Goal: Transaction & Acquisition: Purchase product/service

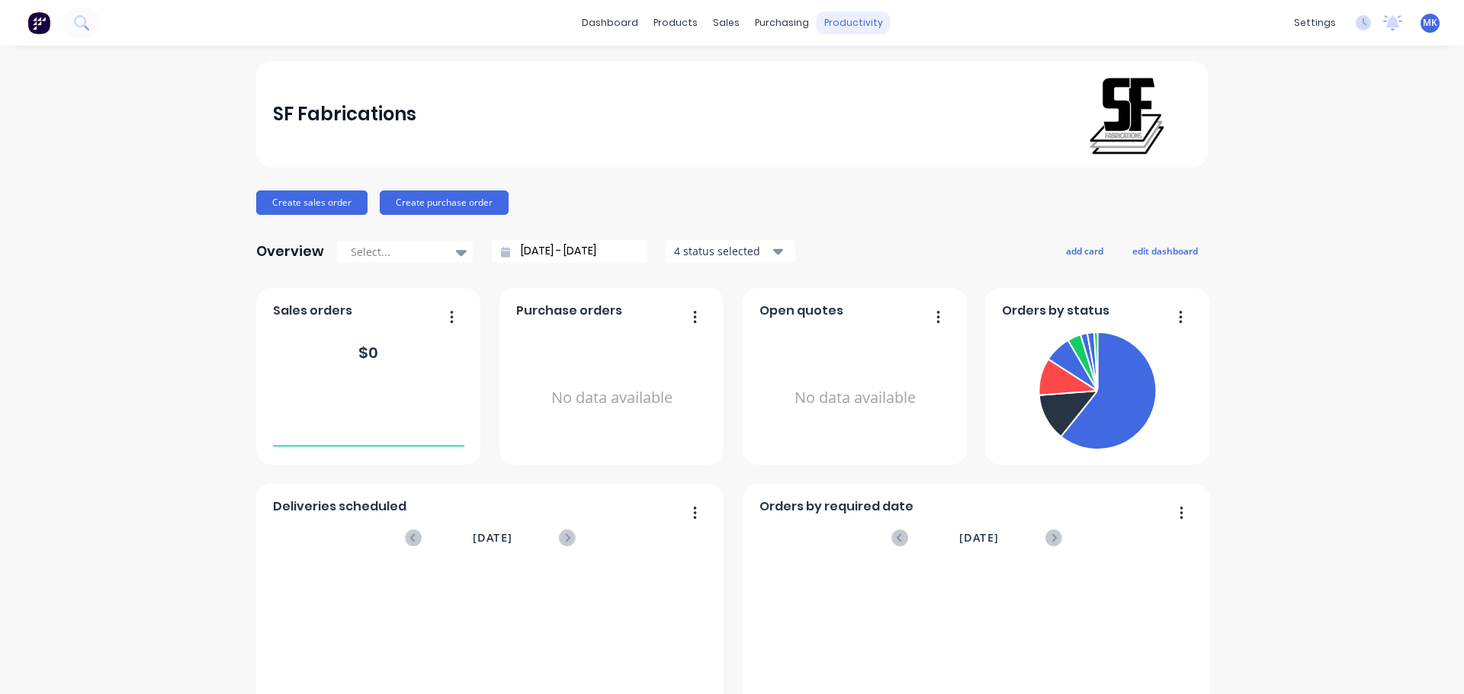
click at [853, 22] on div "productivity" at bounding box center [853, 22] width 74 height 23
click at [884, 94] on link "Planner" at bounding box center [907, 103] width 202 height 30
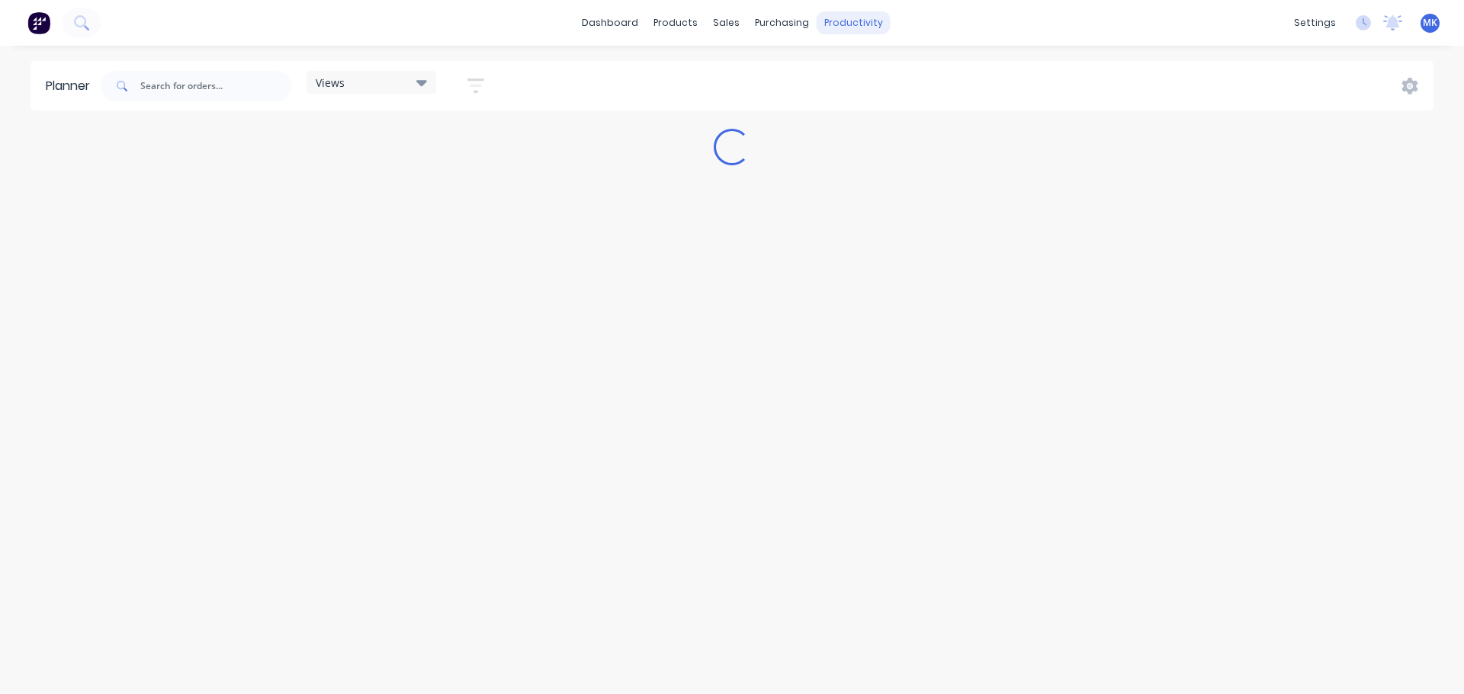
click at [847, 30] on div "productivity" at bounding box center [853, 22] width 74 height 23
click at [868, 65] on link "Workflow" at bounding box center [912, 72] width 202 height 30
click at [243, 98] on input "text" at bounding box center [249, 86] width 151 height 30
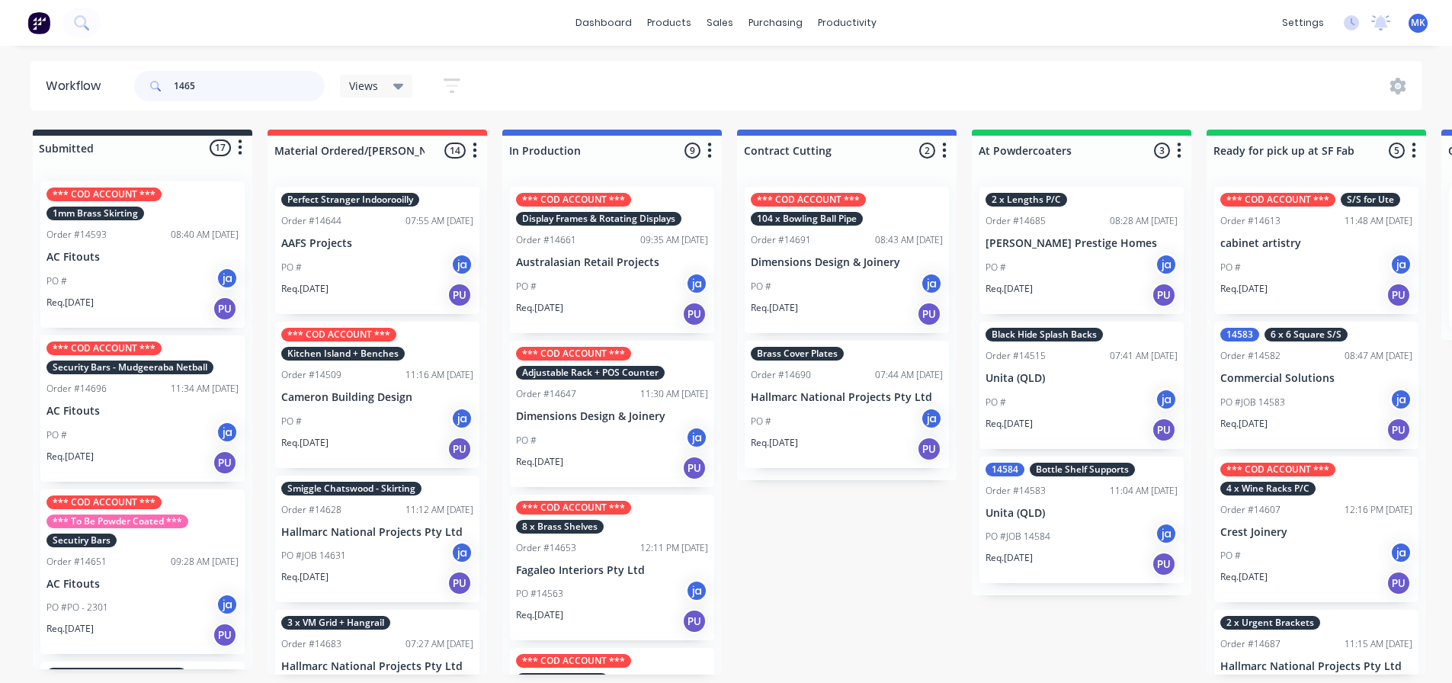
type input "14651"
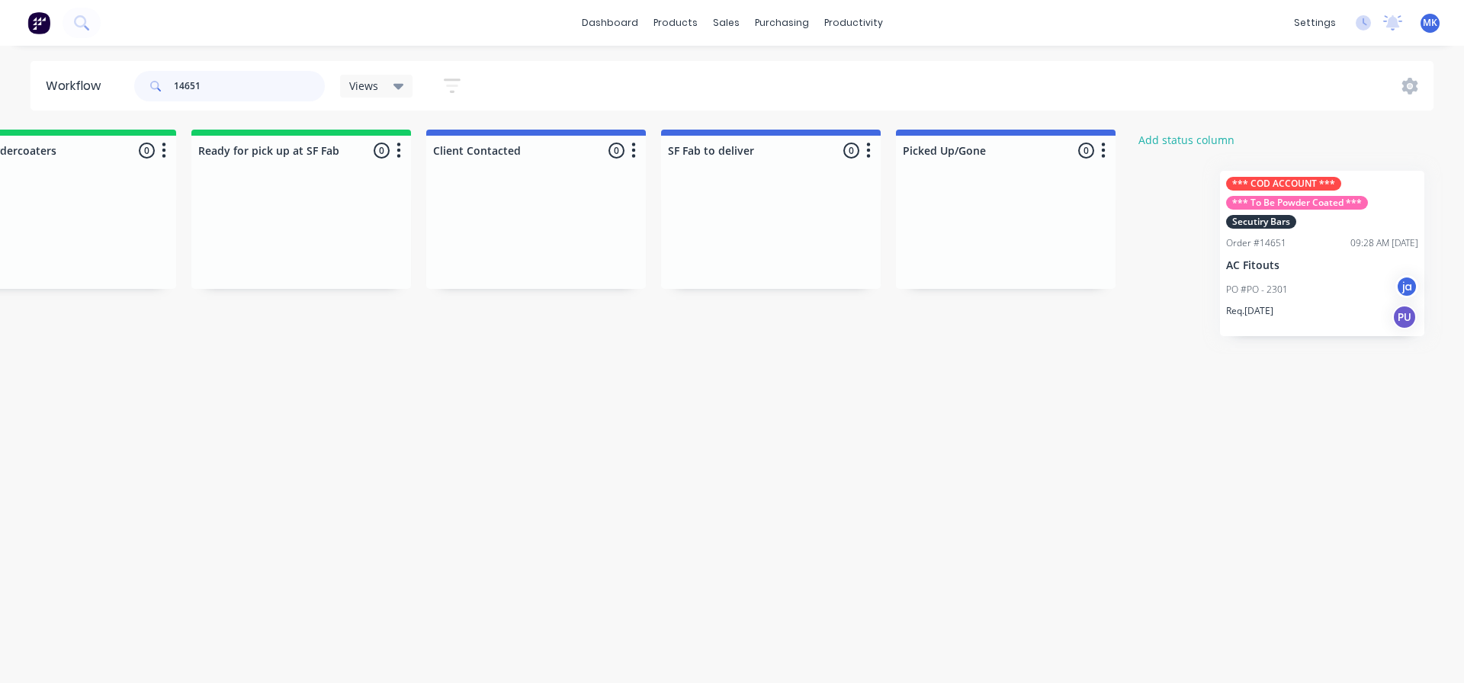
scroll to position [0, 1038]
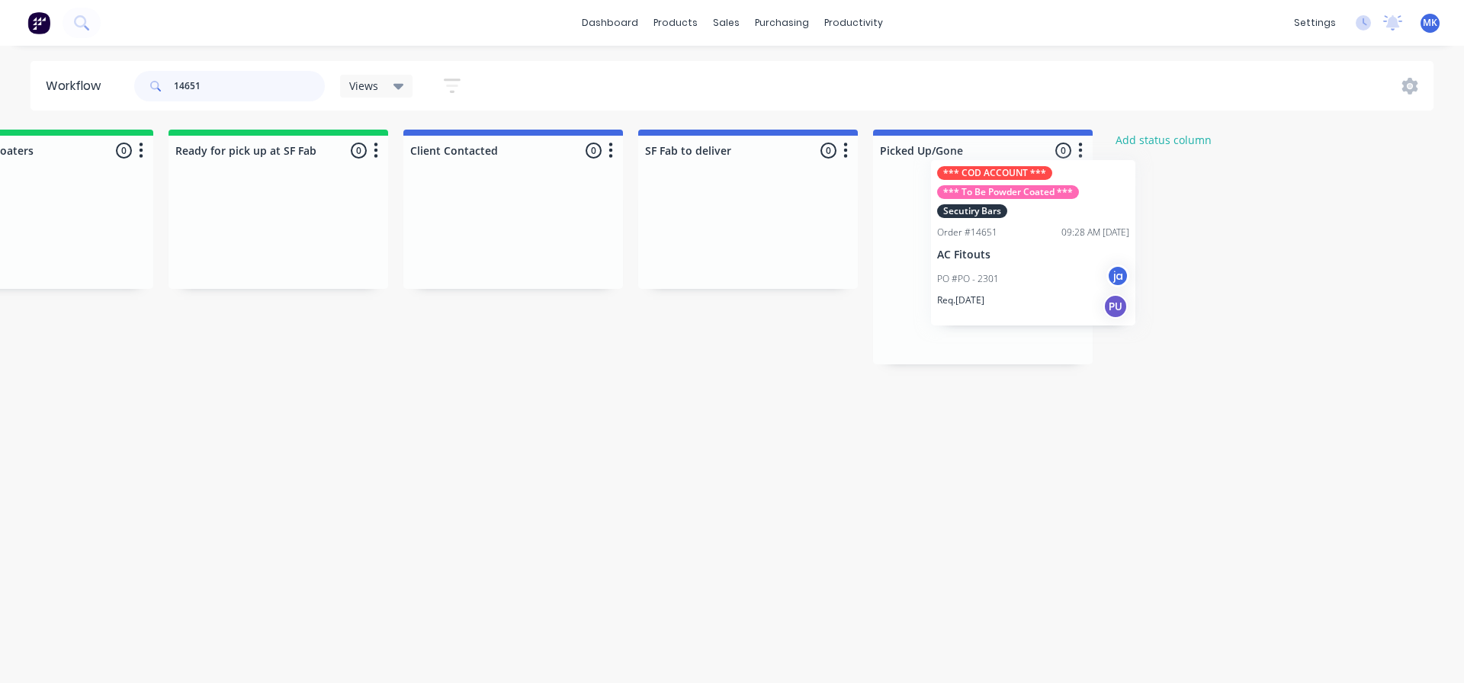
drag, startPoint x: 85, startPoint y: 277, endPoint x: 981, endPoint y: 253, distance: 896.1
click at [981, 253] on div "Submitted 1 Status colour #273444 hex #273444 Save Cancel Summaries Total order…" at bounding box center [221, 247] width 2542 height 235
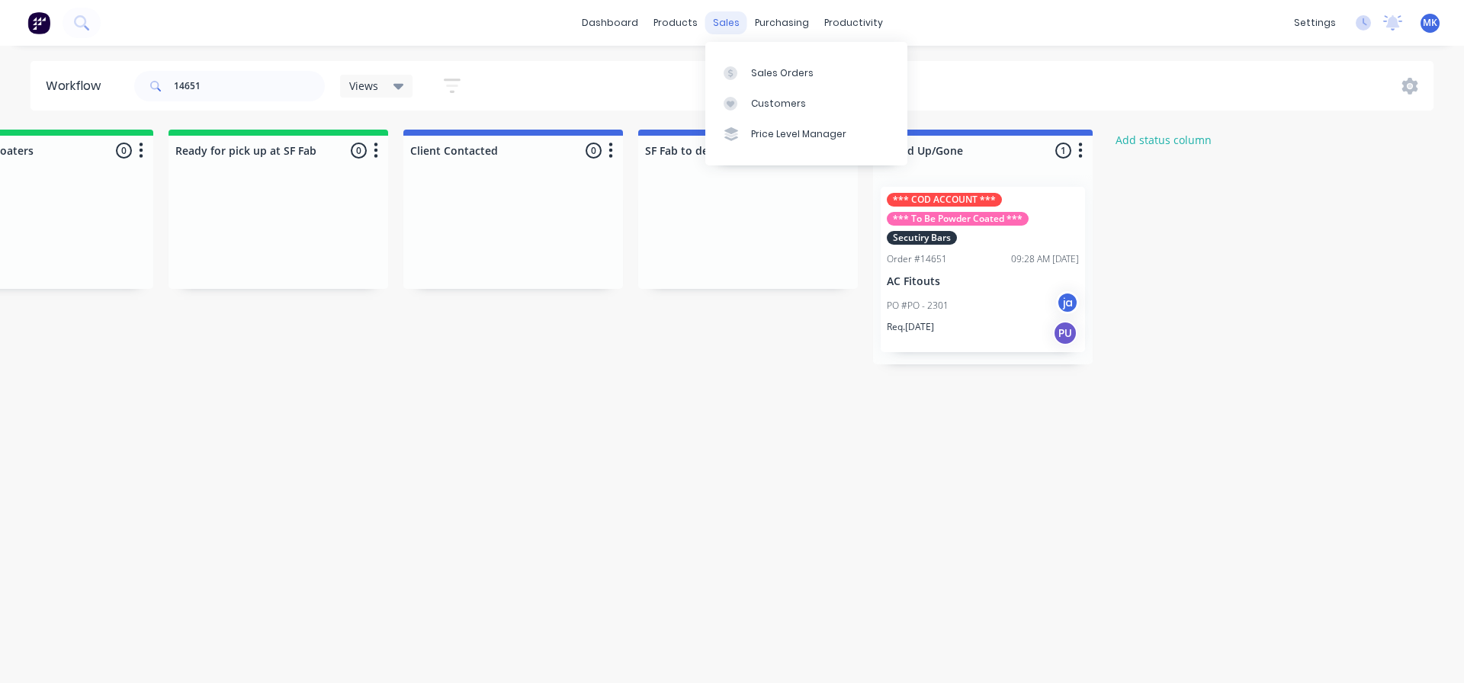
click at [730, 17] on div "sales" at bounding box center [726, 22] width 42 height 23
click at [717, 25] on div "sales" at bounding box center [726, 22] width 42 height 23
click at [720, 29] on div "sales" at bounding box center [726, 22] width 42 height 23
click at [754, 65] on link "Sales Orders" at bounding box center [806, 72] width 202 height 30
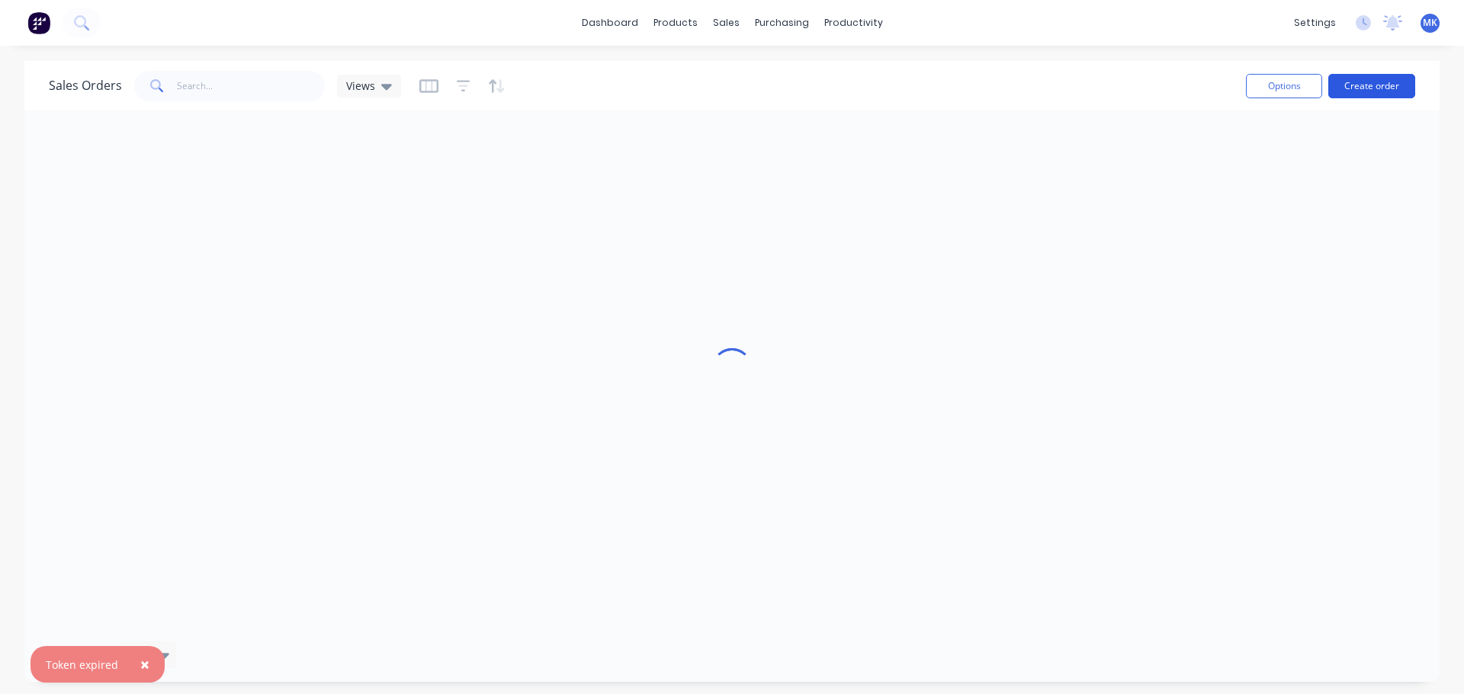
click at [1374, 88] on button "Create order" at bounding box center [1371, 86] width 87 height 24
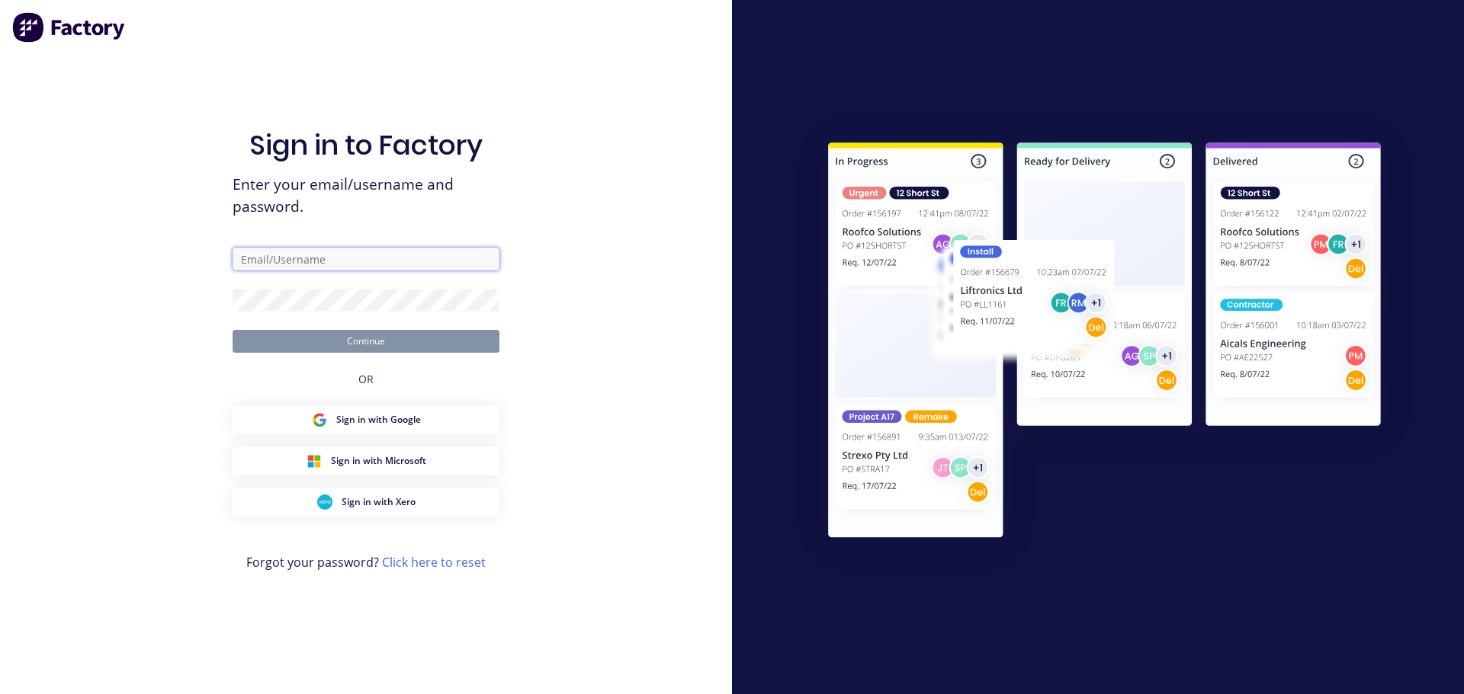
type input "[EMAIL_ADDRESS][DOMAIN_NAME]"
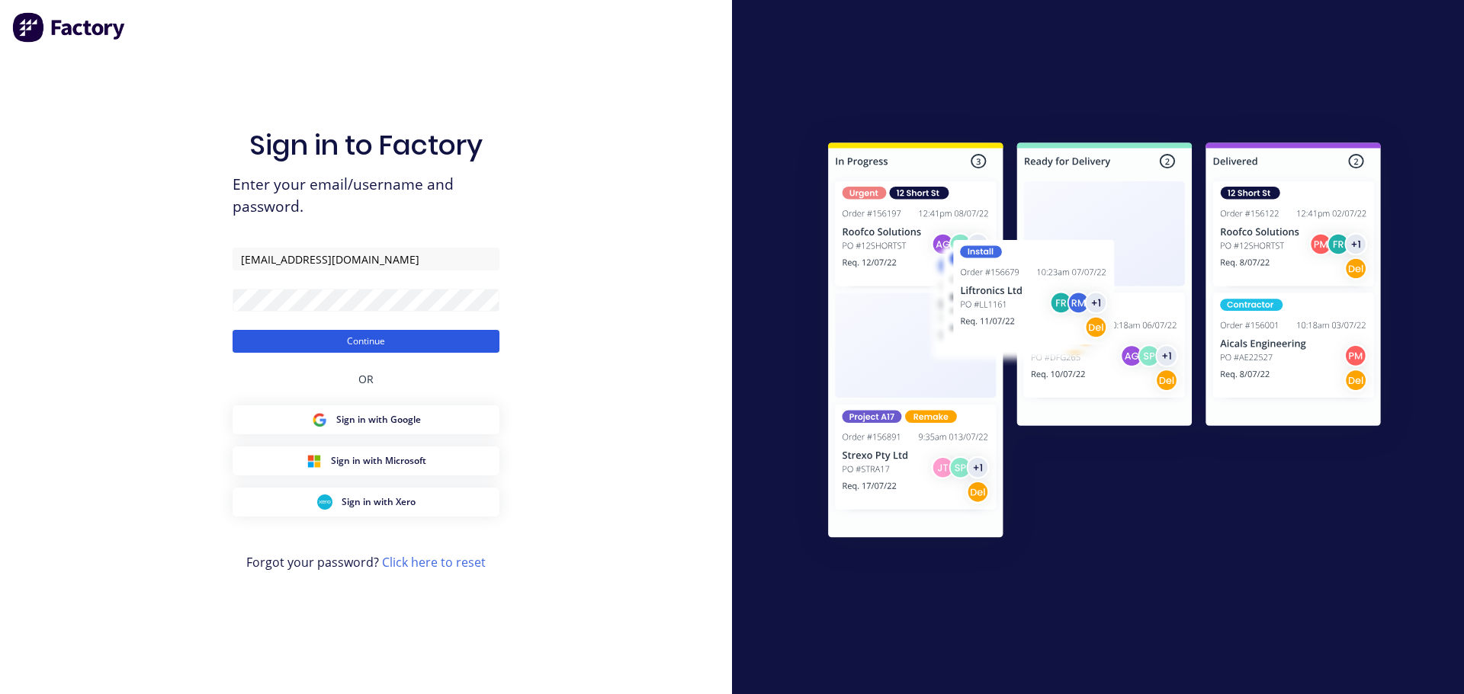
click at [370, 348] on button "Continue" at bounding box center [366, 341] width 267 height 23
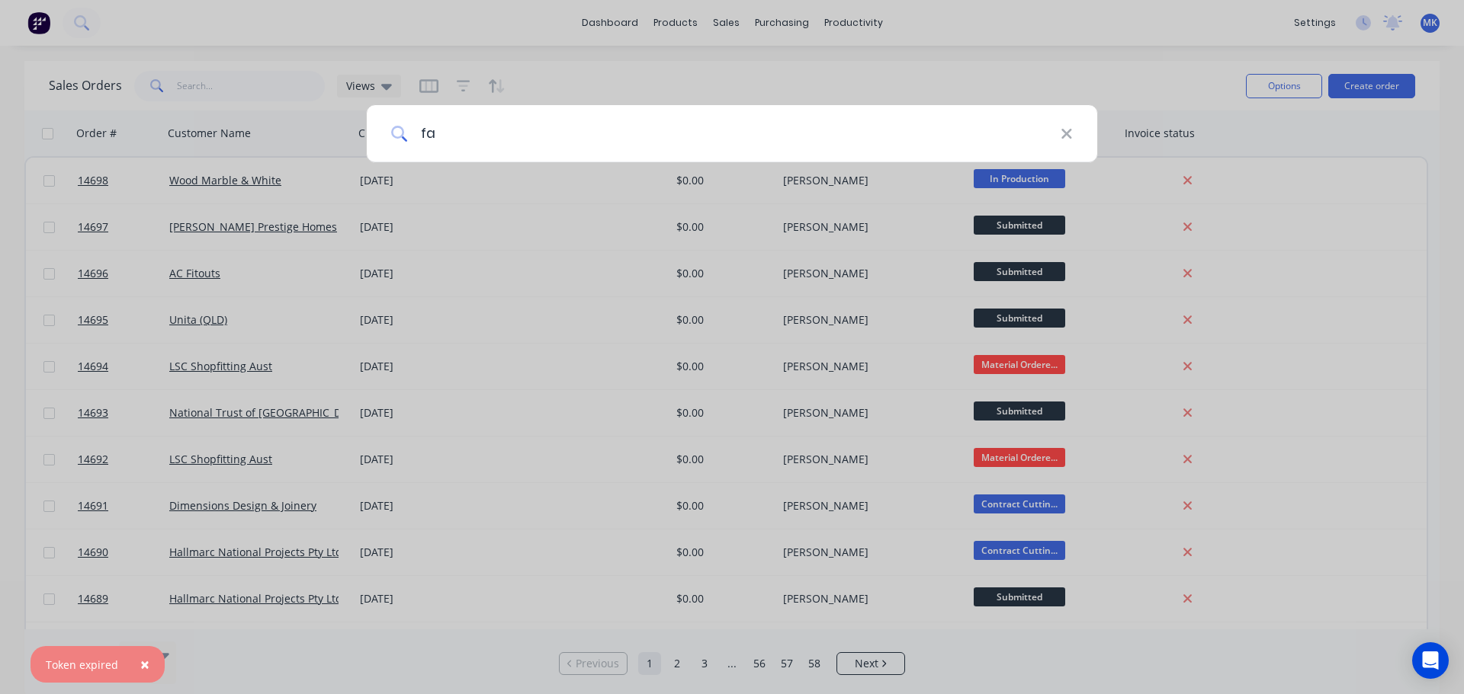
type input "f"
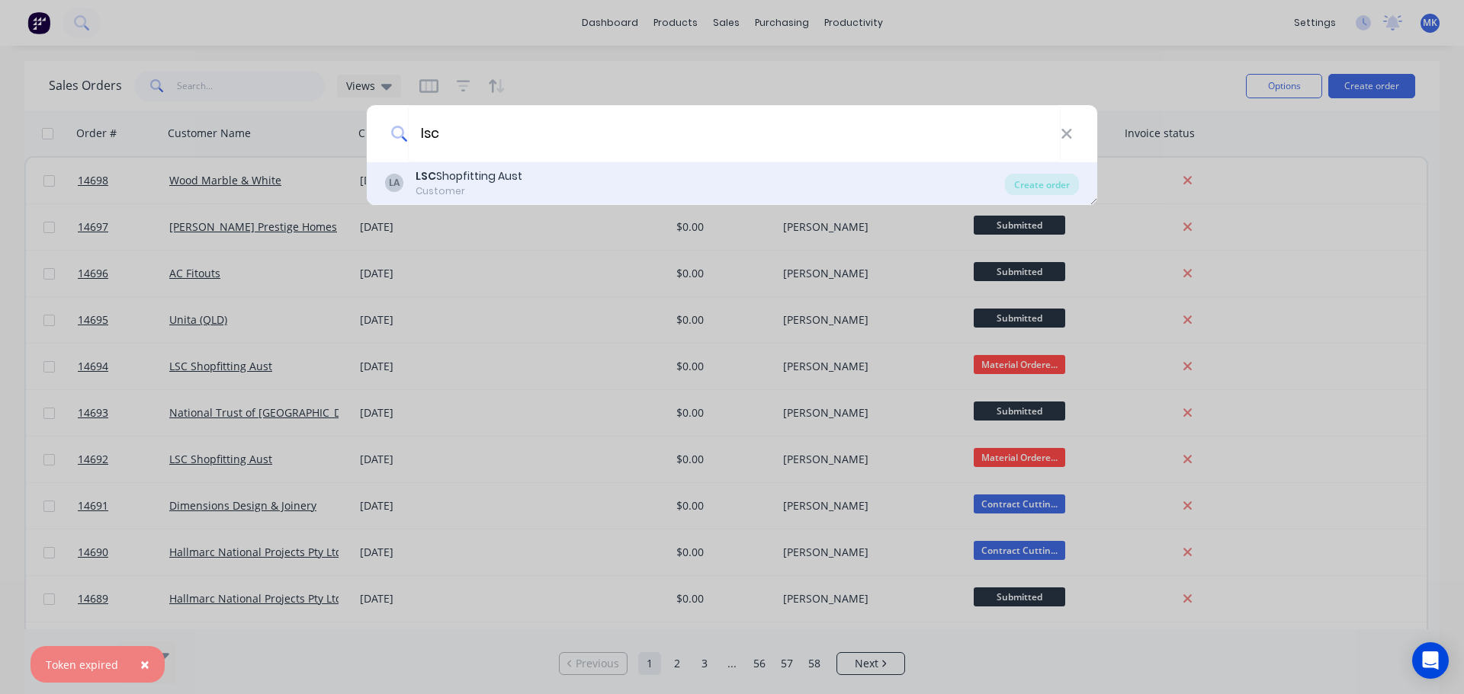
type input "lsc"
click at [514, 174] on div "LSC Shopfitting Aust" at bounding box center [468, 176] width 107 height 16
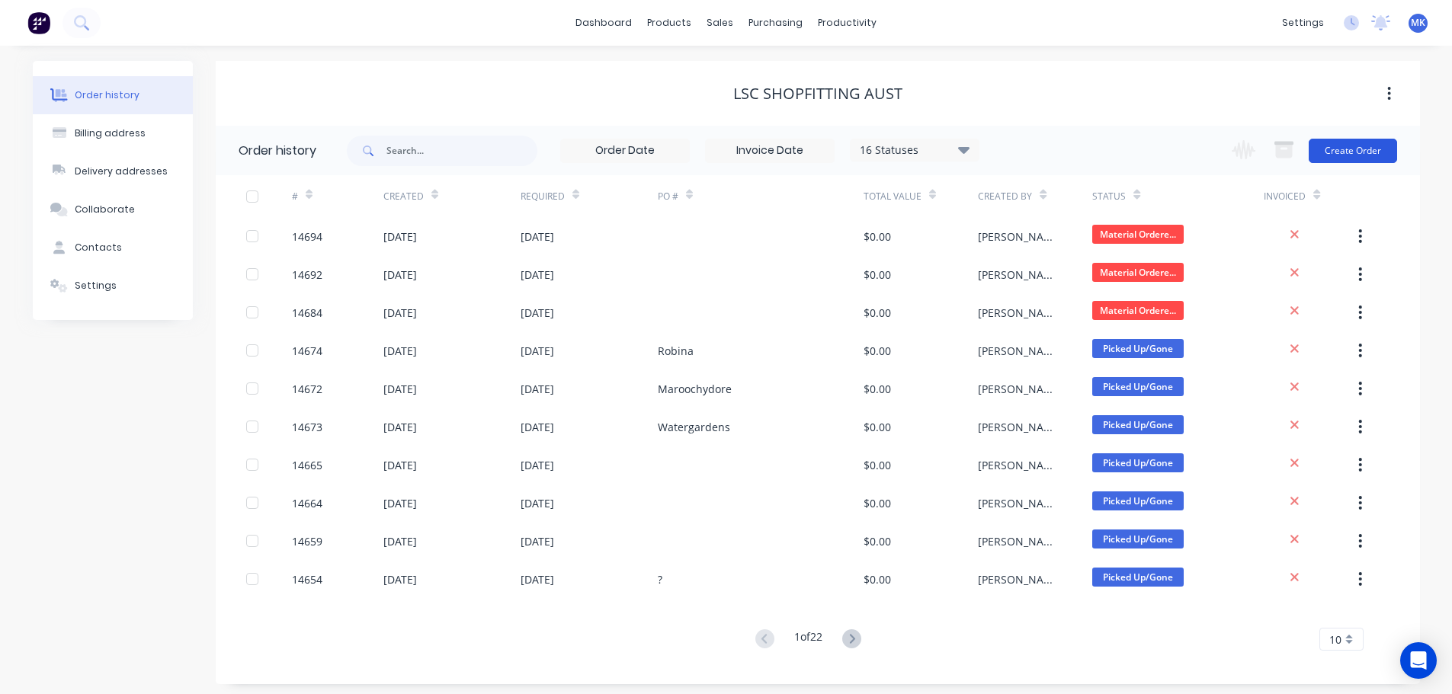
click at [1352, 140] on button "Create Order" at bounding box center [1353, 151] width 88 height 24
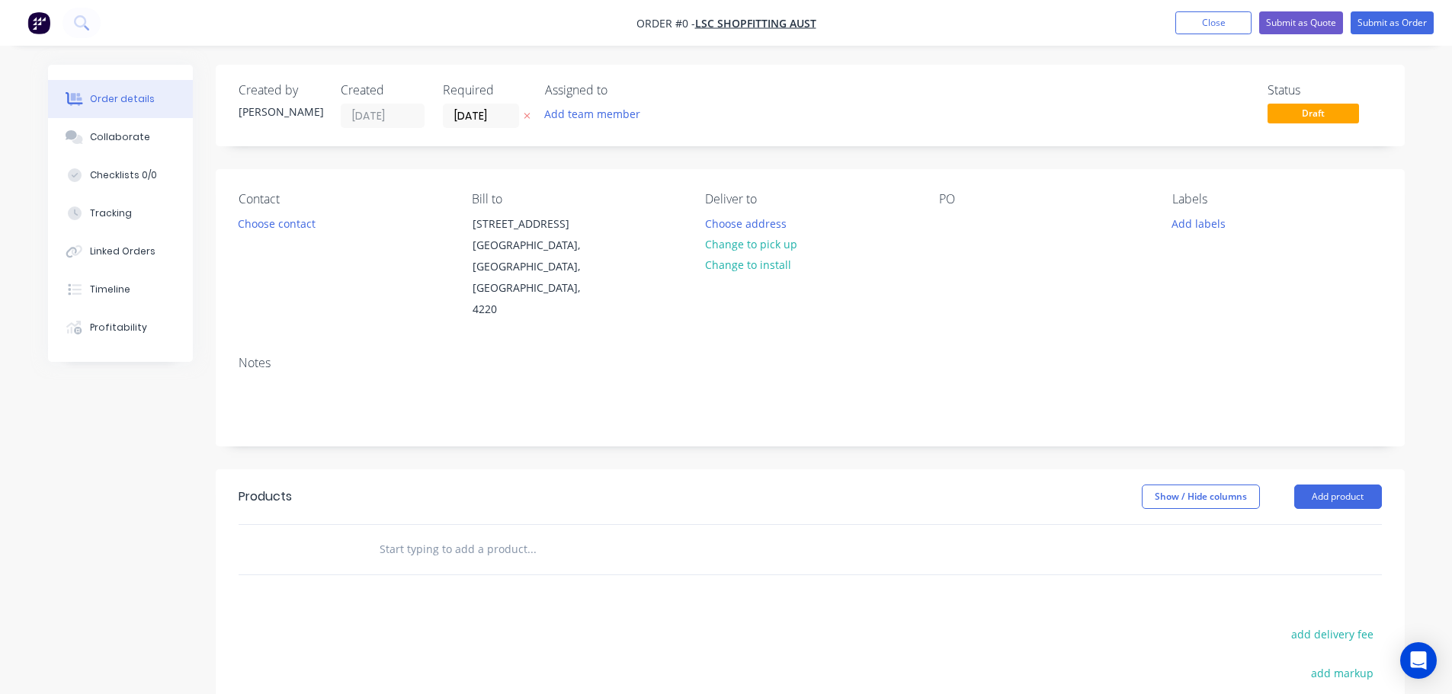
click at [655, 113] on div "Add team member" at bounding box center [621, 115] width 152 height 23
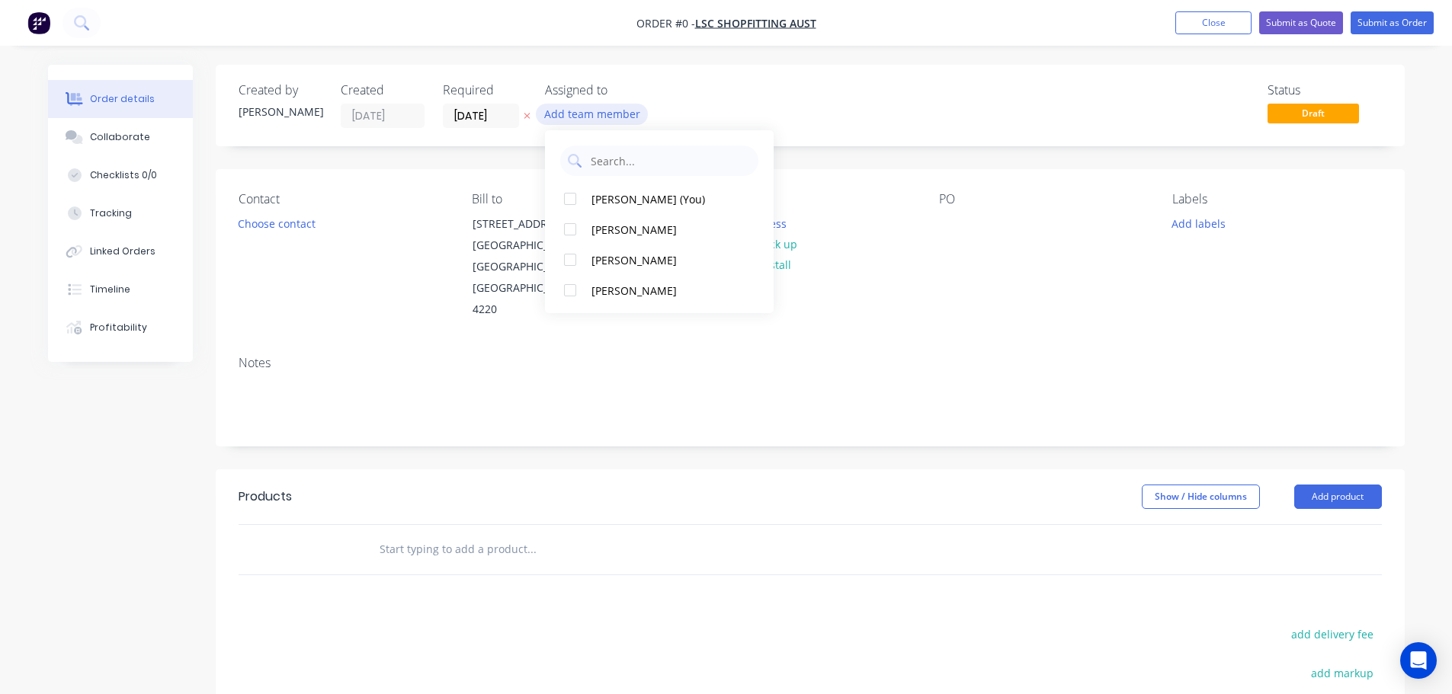
click at [640, 114] on button "Add team member" at bounding box center [592, 114] width 112 height 21
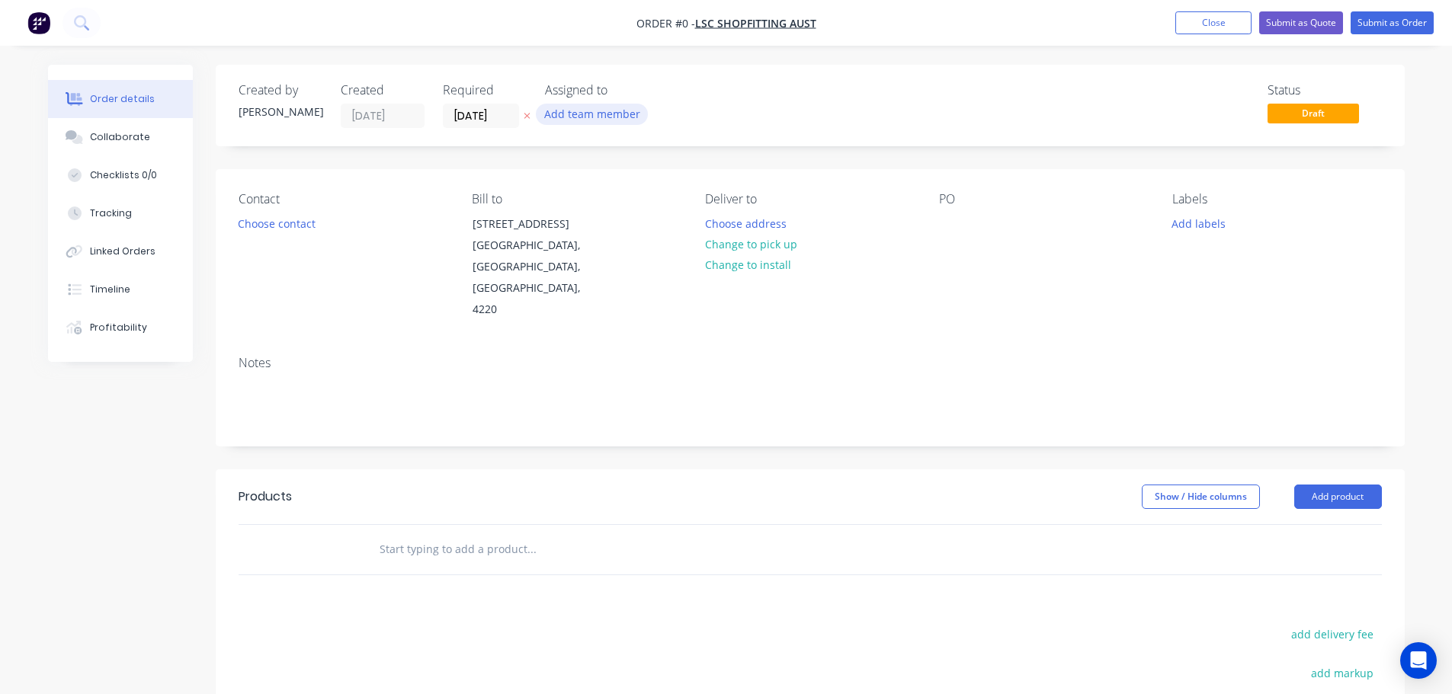
click at [608, 117] on button "Add team member" at bounding box center [592, 114] width 112 height 21
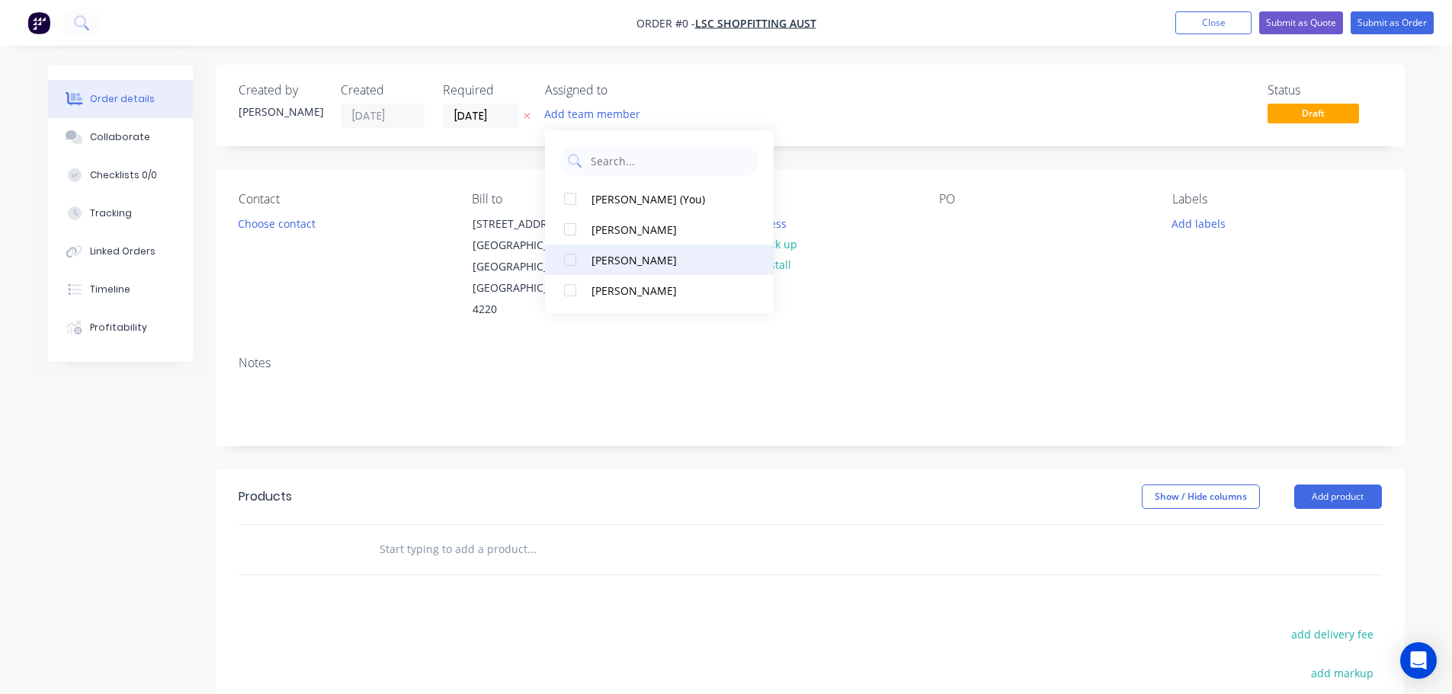
click at [621, 262] on div "[PERSON_NAME]" at bounding box center [668, 260] width 152 height 16
click at [280, 220] on div "Order details Collaborate Checklists 0/0 Tracking Linked Orders Timeline Profit…" at bounding box center [726, 515] width 1387 height 900
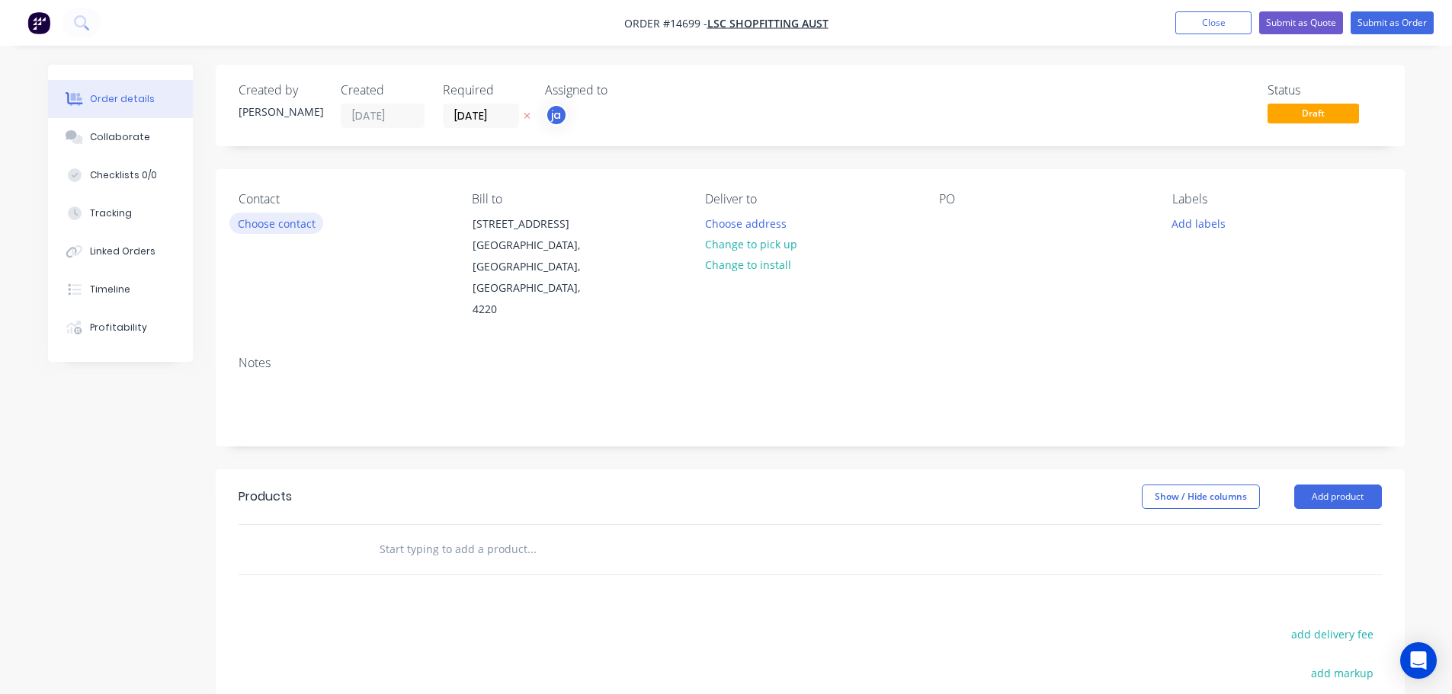
click at [280, 220] on button "Choose contact" at bounding box center [276, 223] width 94 height 21
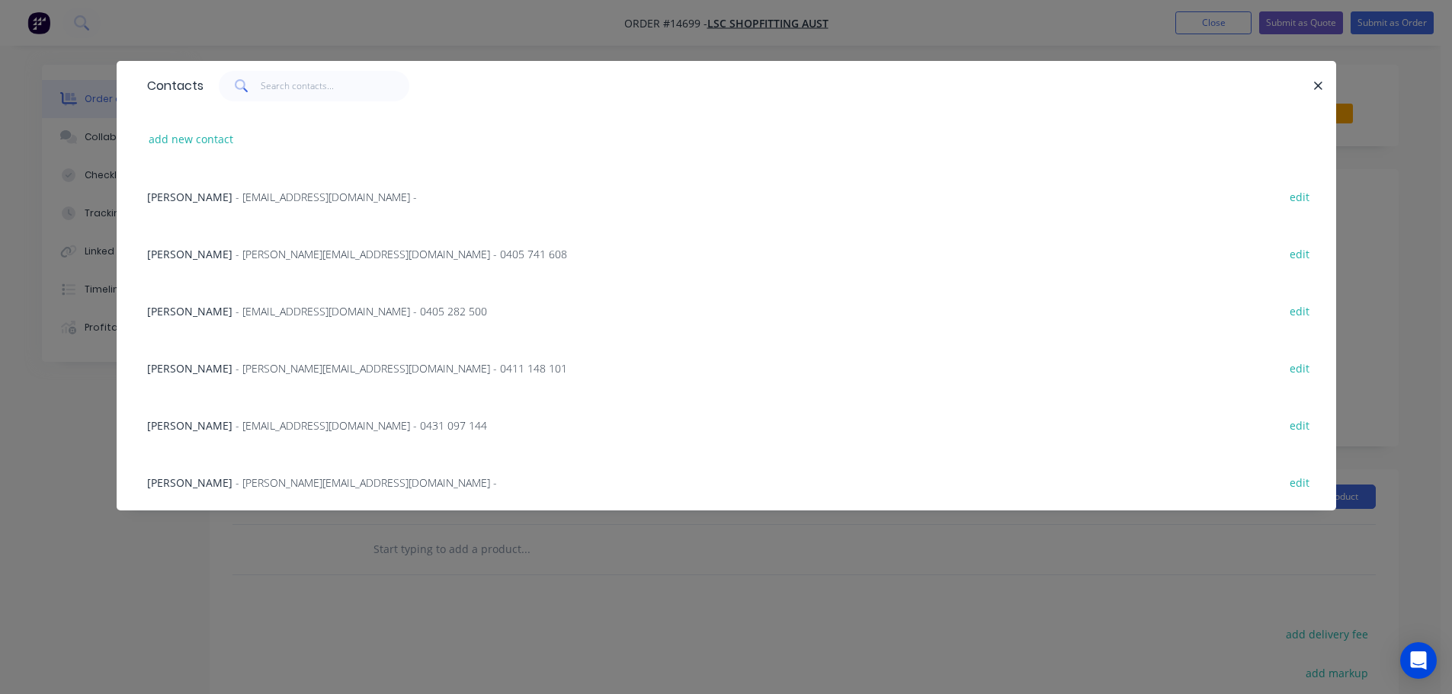
click at [243, 252] on span "- [PERSON_NAME][EMAIL_ADDRESS][DOMAIN_NAME] - 0405 741 608" at bounding box center [402, 254] width 332 height 14
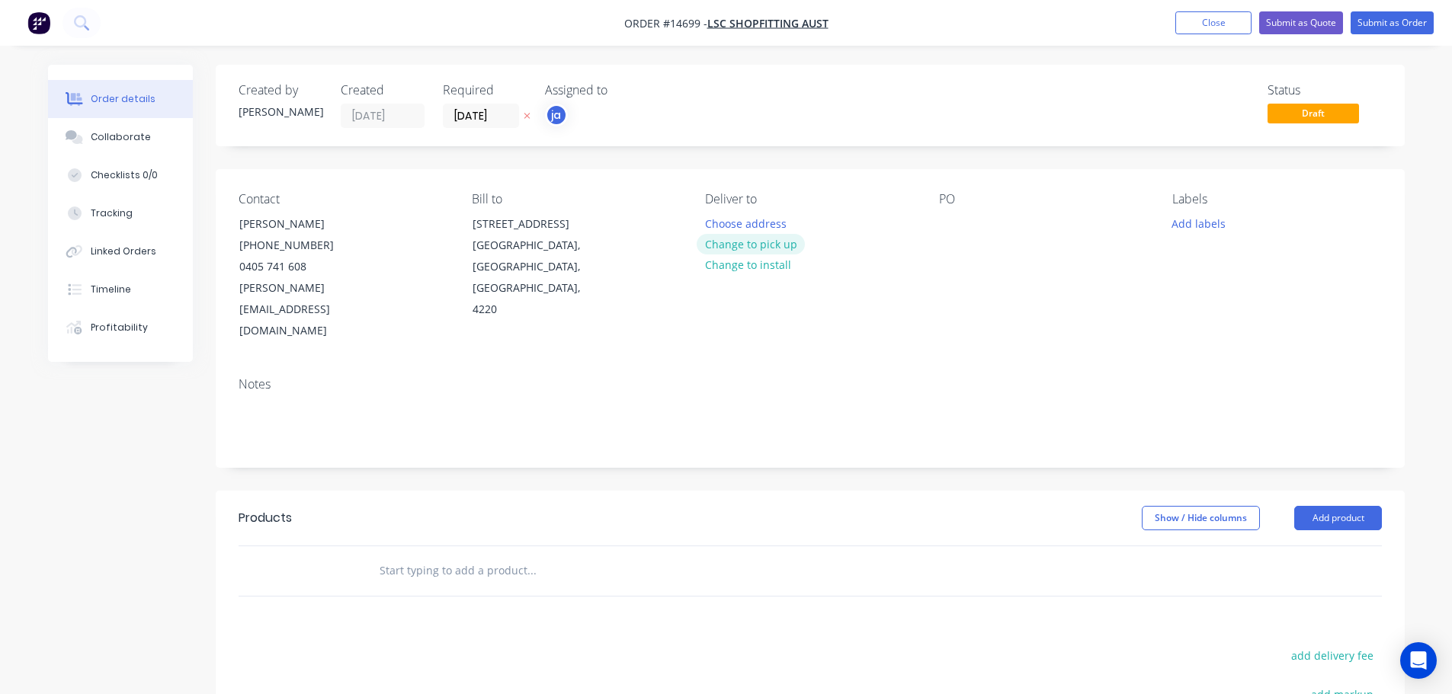
click at [741, 249] on button "Change to pick up" at bounding box center [751, 244] width 108 height 21
click at [1179, 226] on button "Add labels" at bounding box center [1199, 223] width 70 height 21
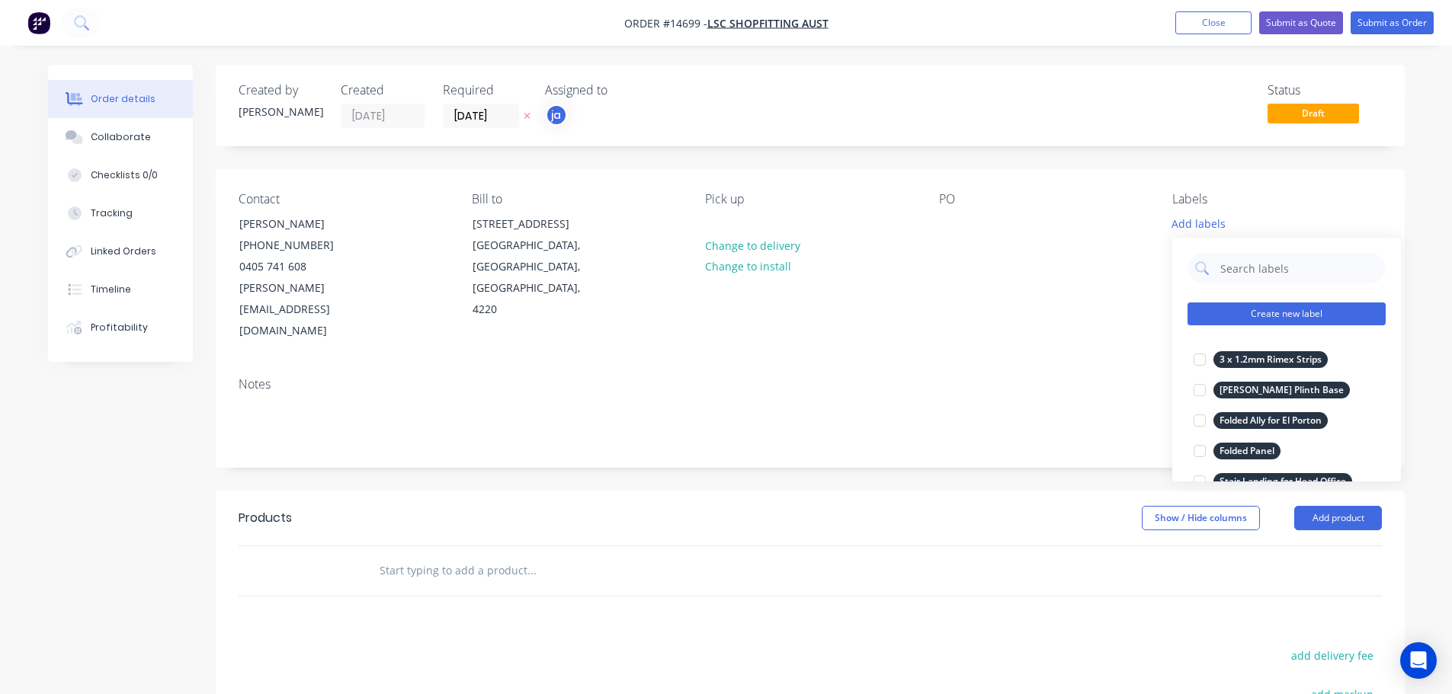
click at [1282, 311] on button "Create new label" at bounding box center [1287, 314] width 198 height 23
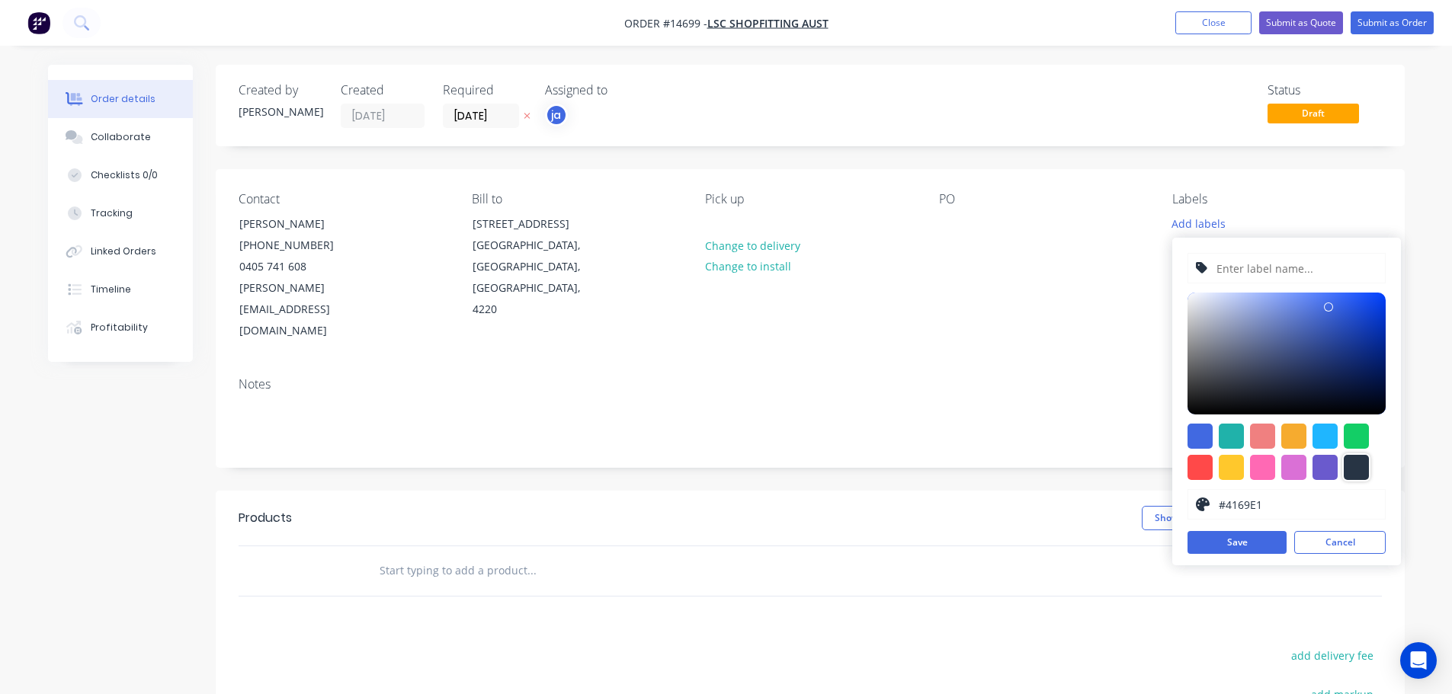
click at [1352, 477] on div at bounding box center [1356, 467] width 25 height 25
drag, startPoint x: 1314, startPoint y: 297, endPoint x: 1302, endPoint y: 280, distance: 20.7
click at [1313, 295] on div at bounding box center [1287, 354] width 198 height 122
type input "#5CA4FA"
click at [1302, 280] on input "text" at bounding box center [1296, 268] width 162 height 29
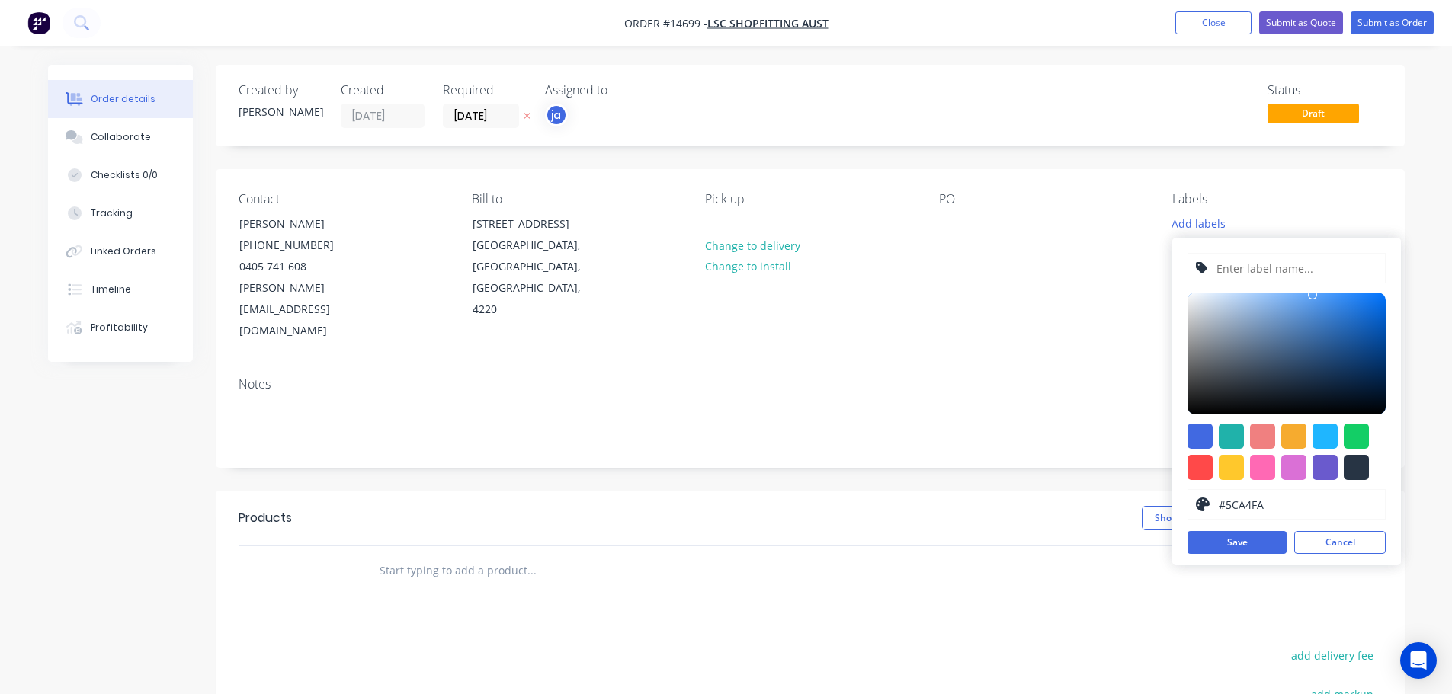
paste input "2 x Ally Posts"
type input "2 x Ally Posts"
click at [1348, 472] on div at bounding box center [1356, 467] width 25 height 25
type input "#273444"
click at [1222, 557] on div "2 x Ally Posts #273444 hex #273444 Save Cancel" at bounding box center [1286, 402] width 229 height 328
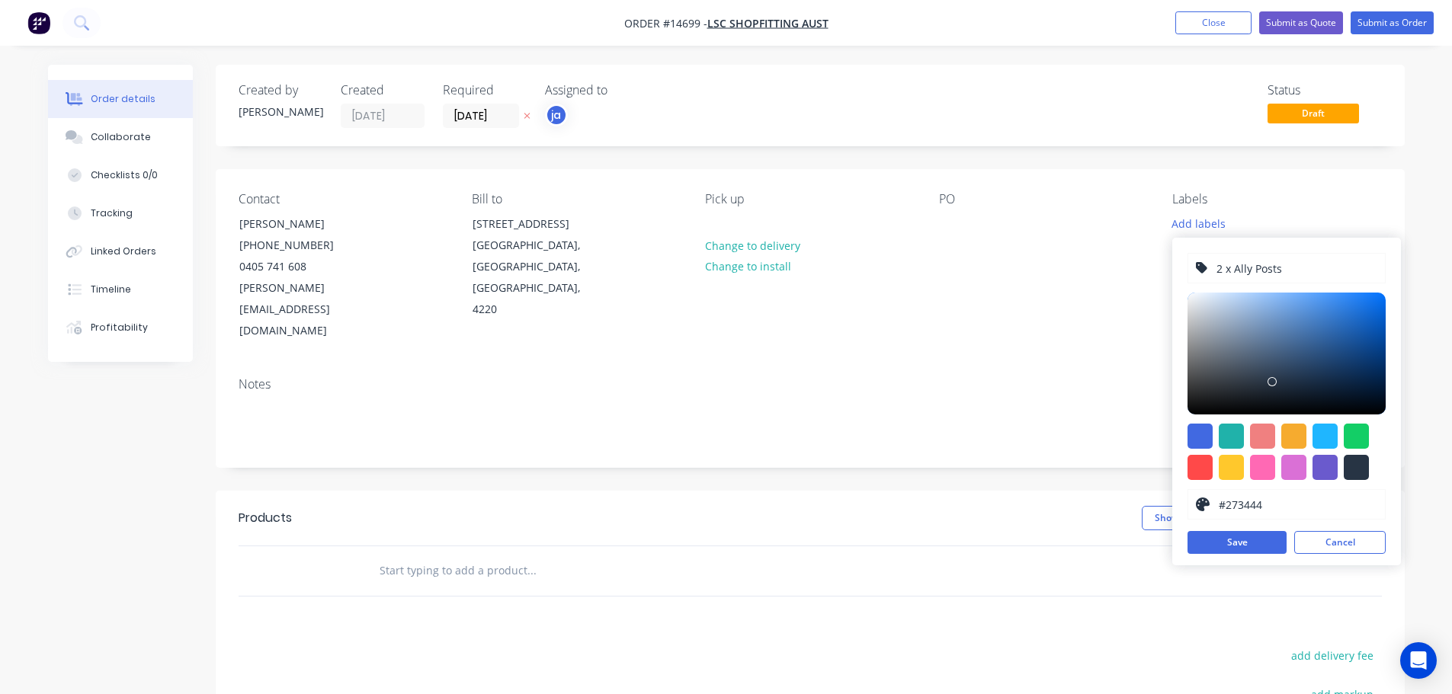
drag, startPoint x: 1222, startPoint y: 543, endPoint x: 574, endPoint y: 532, distance: 648.1
click at [1222, 542] on button "Save" at bounding box center [1237, 542] width 99 height 23
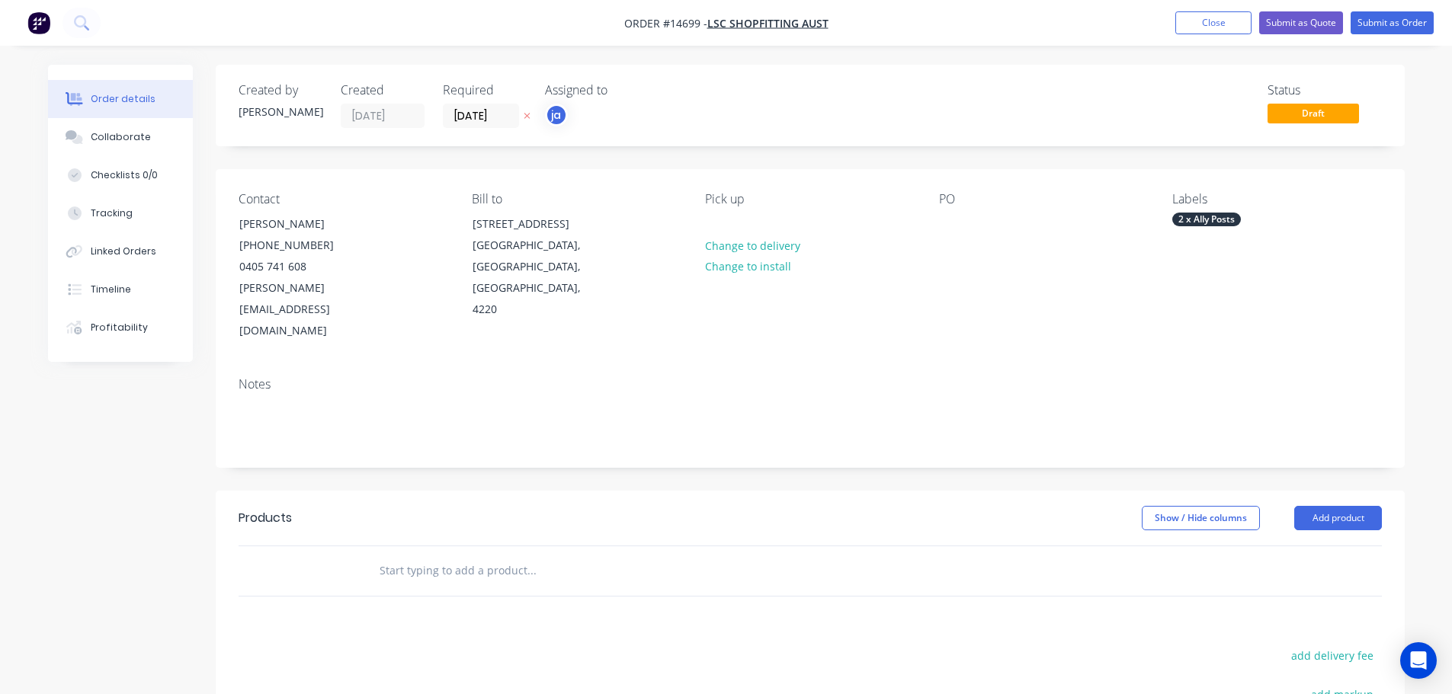
click at [543, 556] on input "text" at bounding box center [531, 571] width 305 height 30
paste input "2 x Ally Posts"
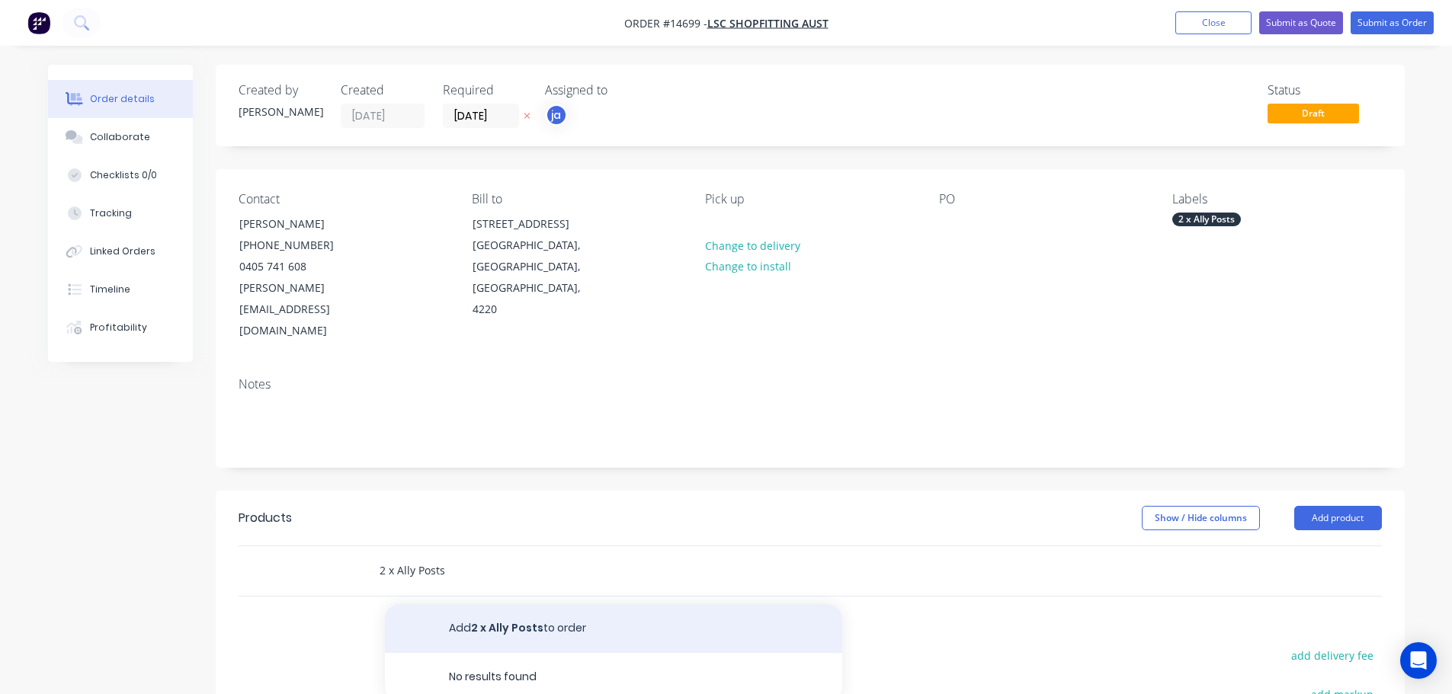
type input "2 x Ally Posts"
click at [464, 605] on button "Add 2 x Ally Posts to order" at bounding box center [613, 629] width 457 height 49
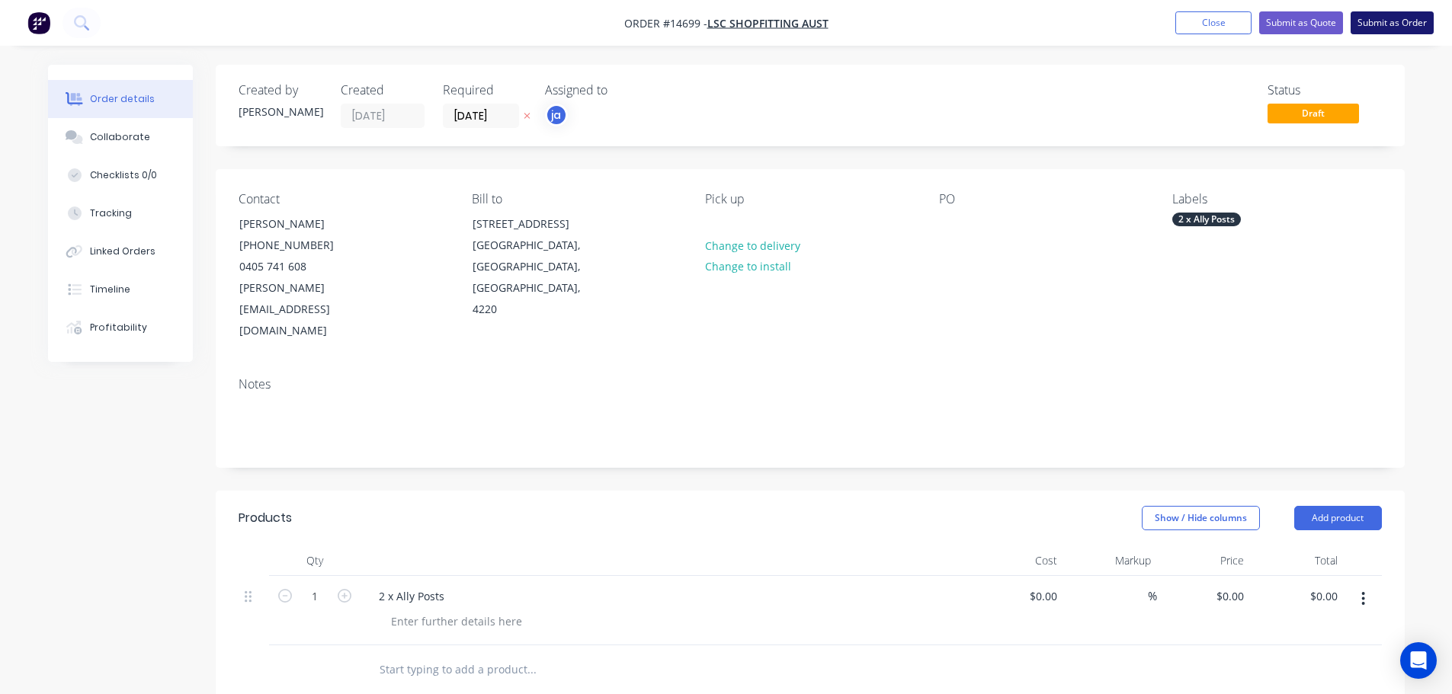
click at [1396, 16] on button "Submit as Order" at bounding box center [1392, 22] width 83 height 23
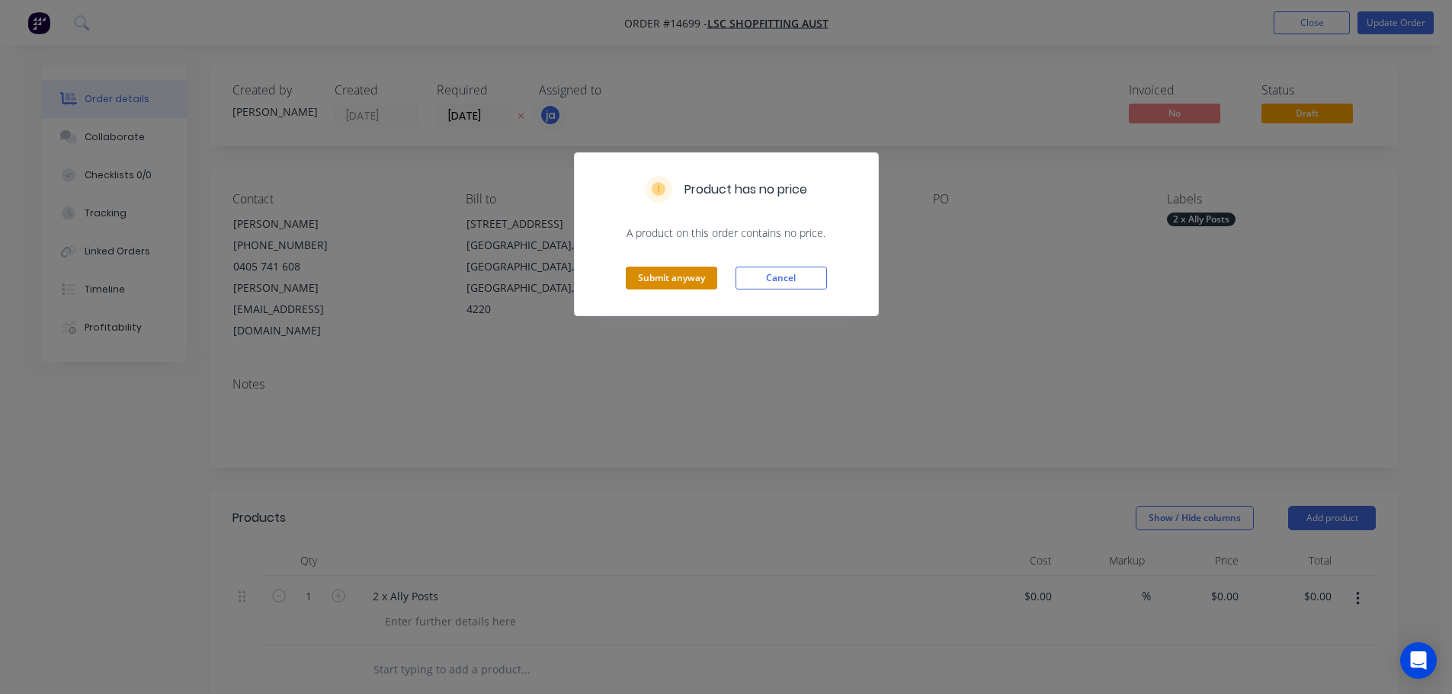
click at [671, 289] on button "Submit anyway" at bounding box center [671, 278] width 91 height 23
